Goal: Transaction & Acquisition: Purchase product/service

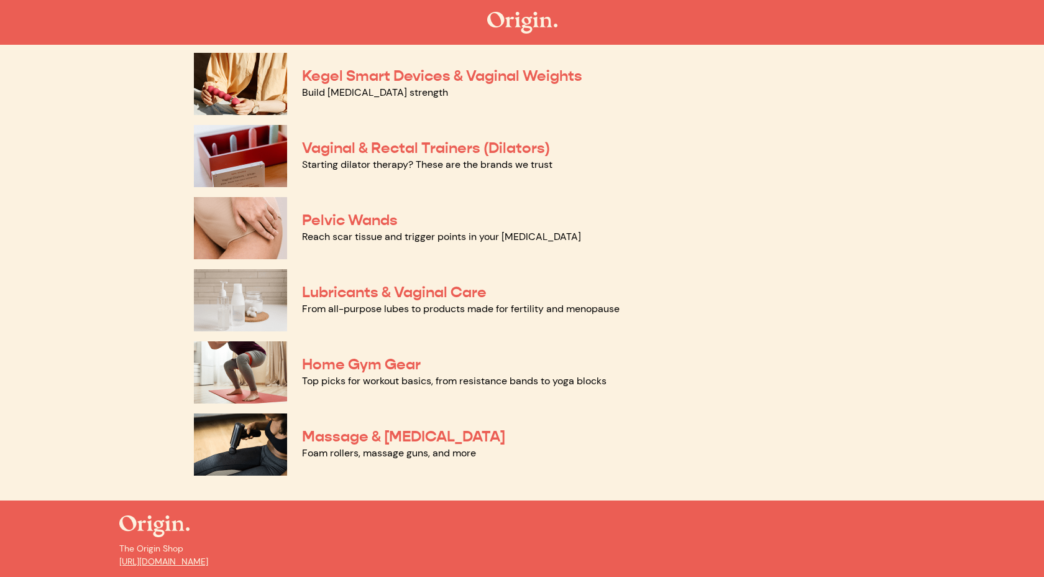
scroll to position [502, 0]
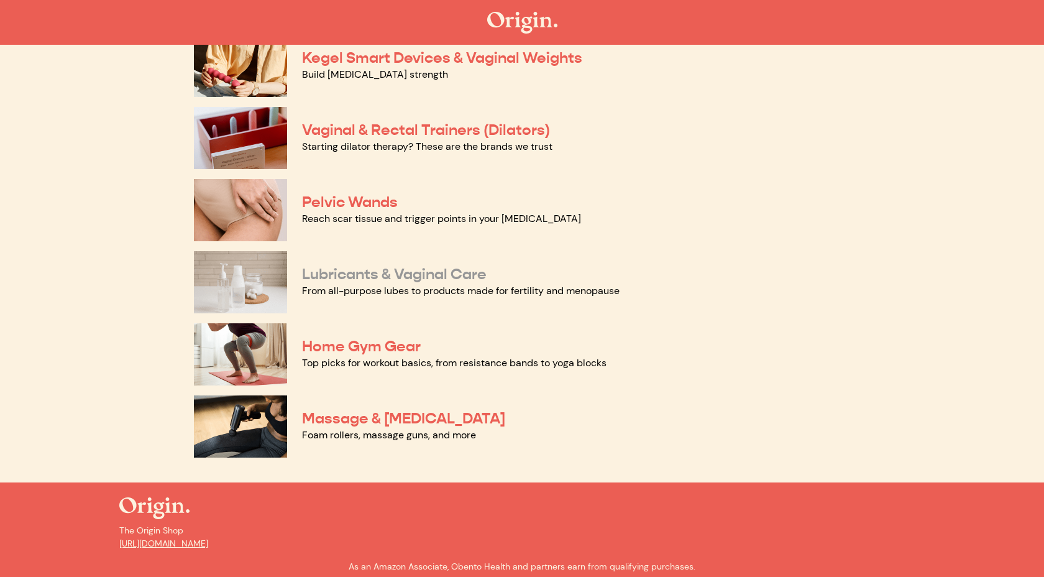
click at [452, 273] on link "Lubricants & Vaginal Care" at bounding box center [394, 274] width 185 height 19
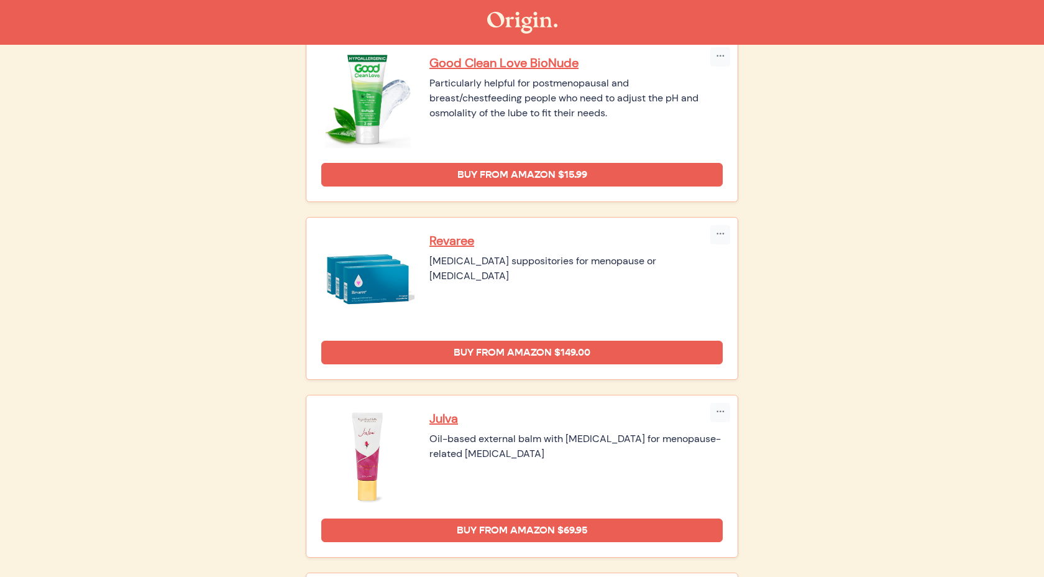
scroll to position [678, 0]
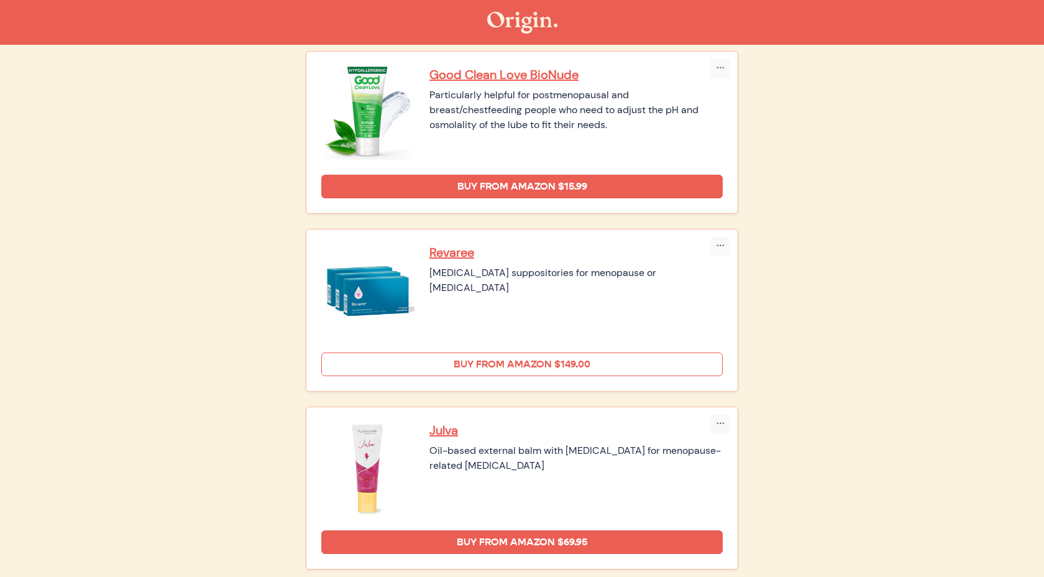
click at [544, 363] on link "Buy from Amazon $149.00" at bounding box center [521, 364] width 401 height 24
